Goal: Navigation & Orientation: Find specific page/section

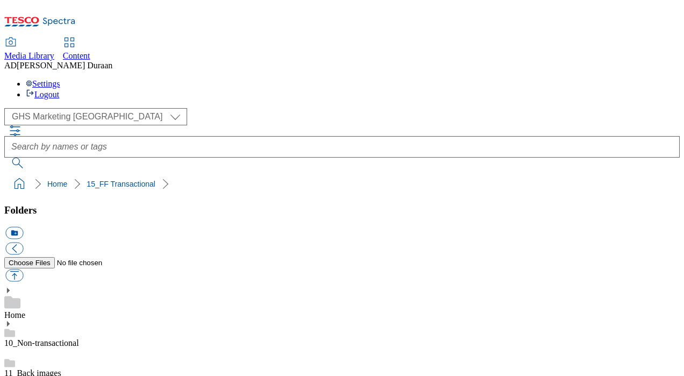
select select "flare-ghs-mktg"
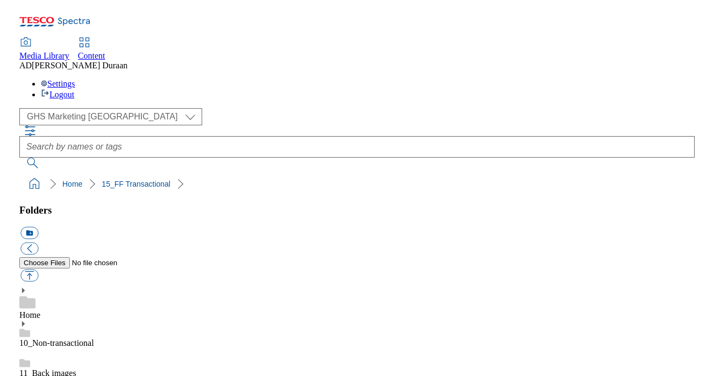
scroll to position [950, 0]
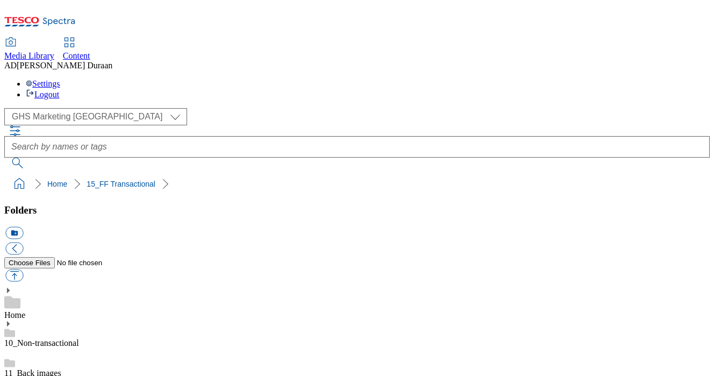
scroll to position [0, 0]
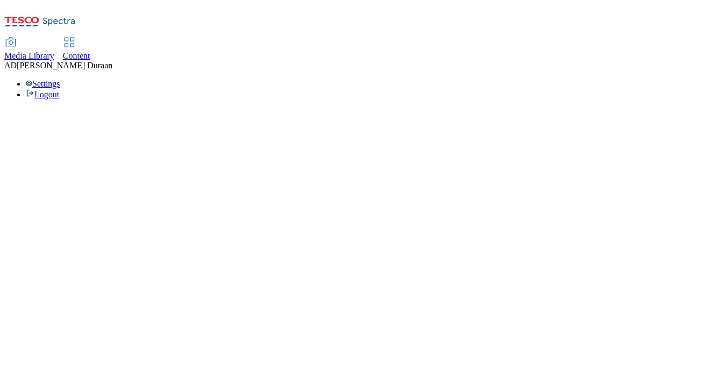
select select "flare-ghs-mktg"
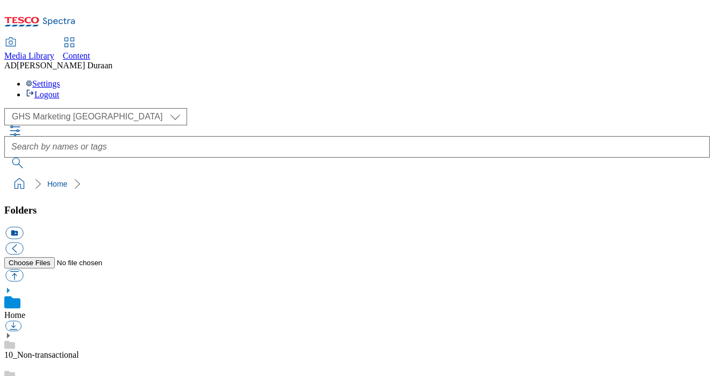
scroll to position [2, 0]
drag, startPoint x: 524, startPoint y: 354, endPoint x: 531, endPoint y: 293, distance: 61.2
